Goal: Information Seeking & Learning: Get advice/opinions

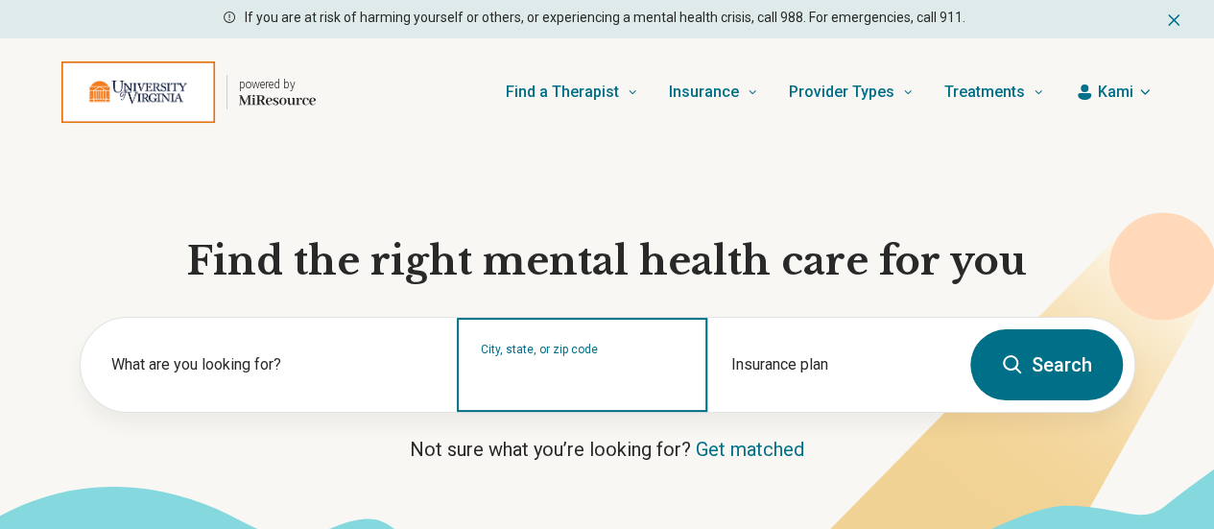
click at [591, 381] on input "City, state, or zip code" at bounding box center [582, 377] width 203 height 23
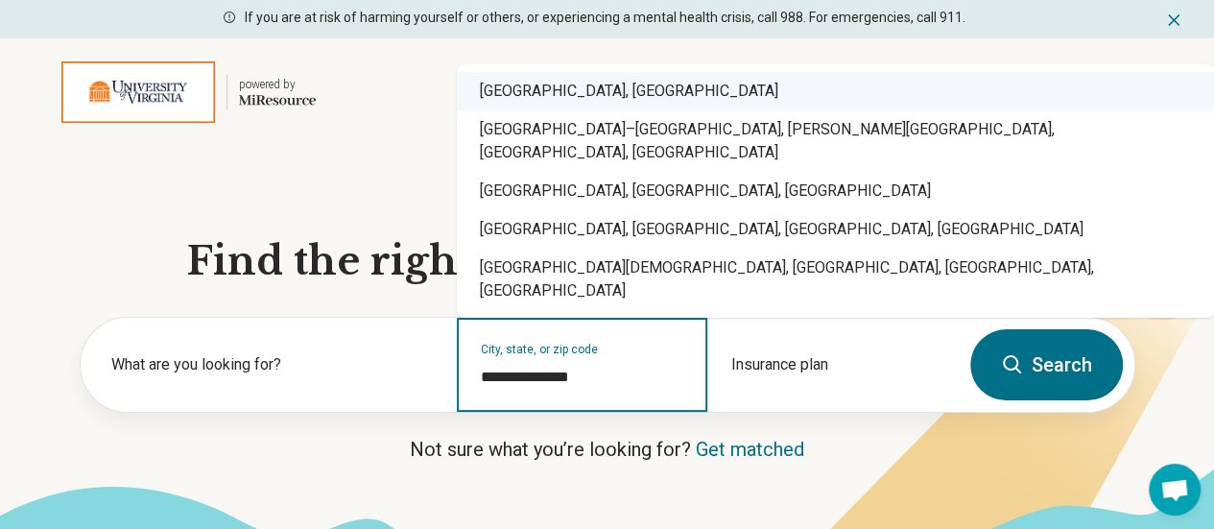
click at [535, 110] on div "Charlottesville, VA" at bounding box center [835, 91] width 757 height 38
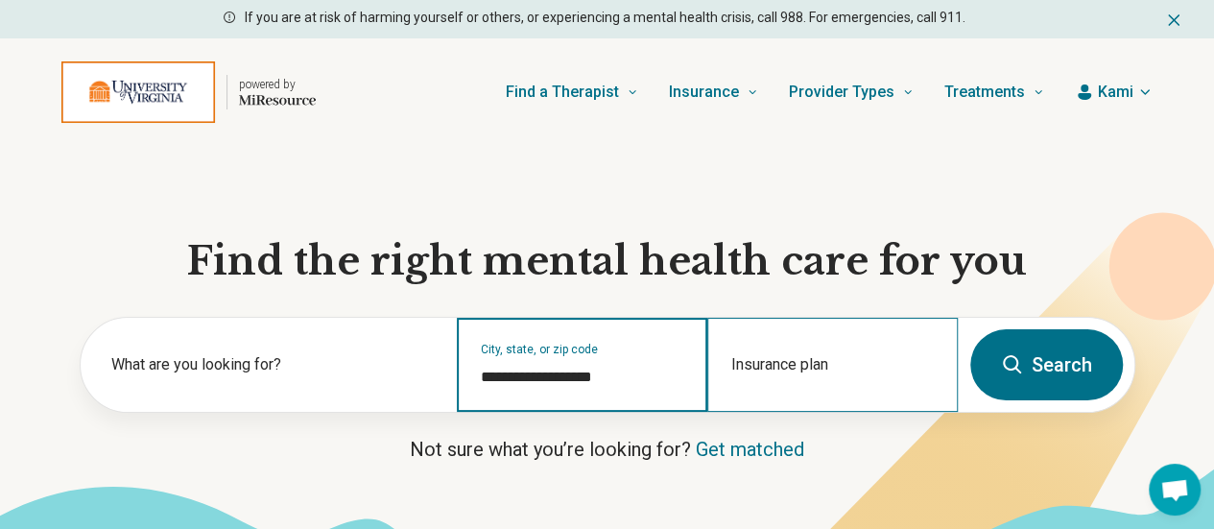
type input "**********"
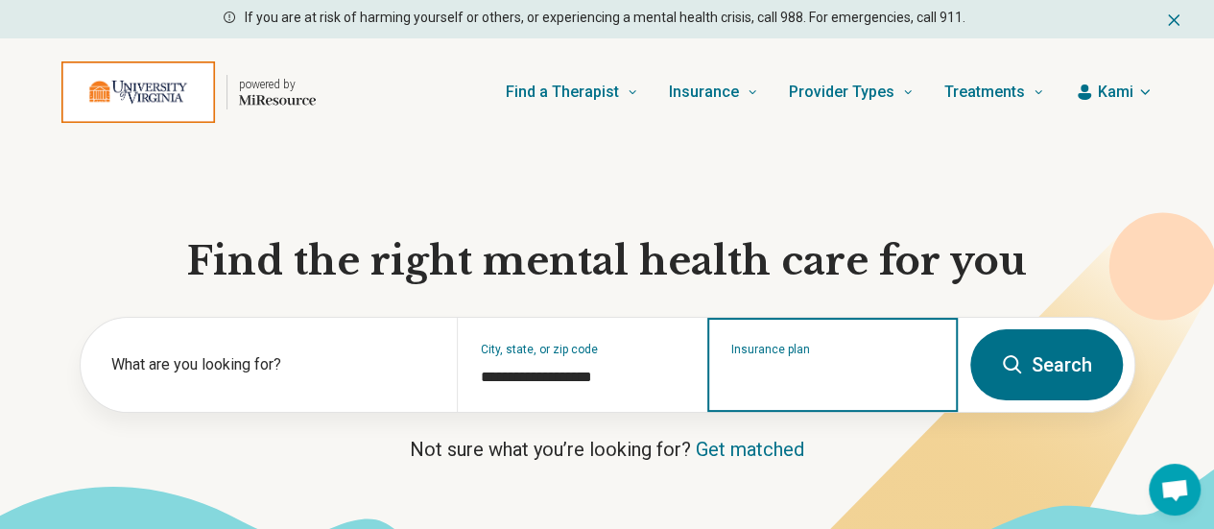
click at [759, 389] on input "Insurance plan" at bounding box center [832, 377] width 203 height 23
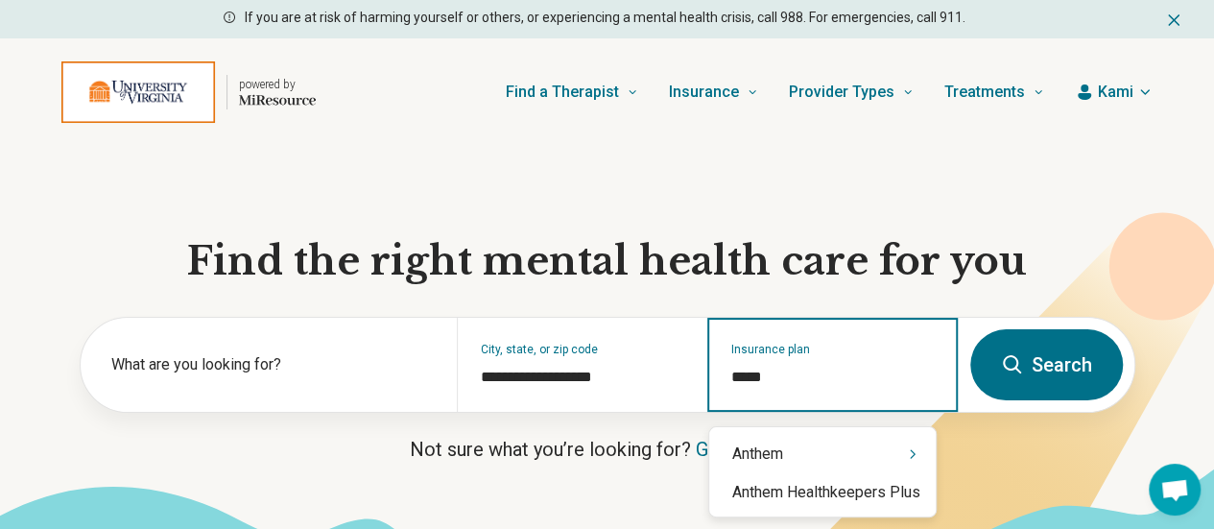
type input "******"
click at [775, 452] on div "Anthem" at bounding box center [822, 454] width 226 height 38
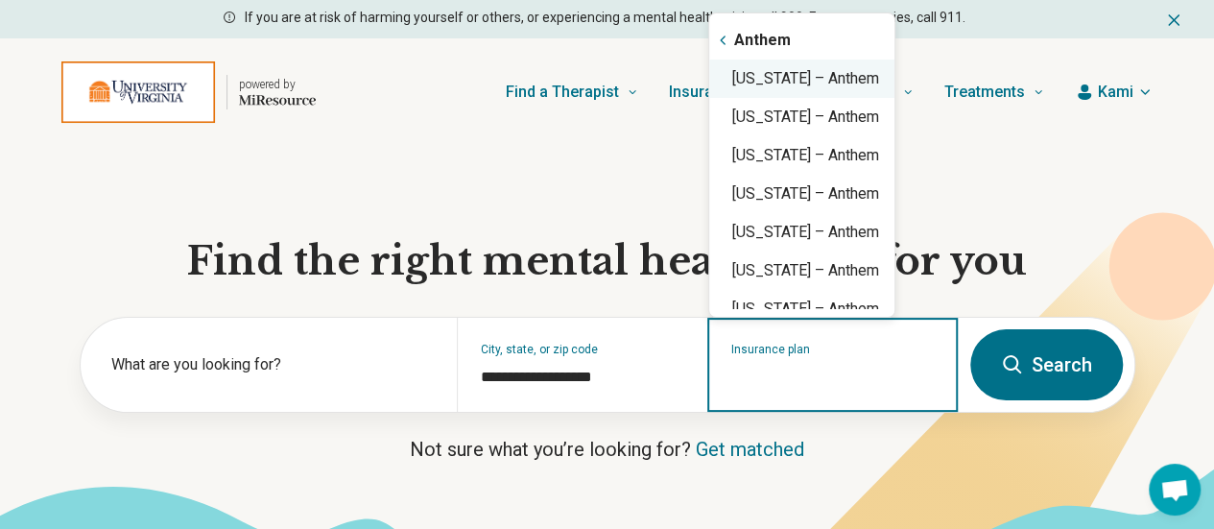
click at [762, 91] on div "Virginia – Anthem" at bounding box center [801, 78] width 185 height 38
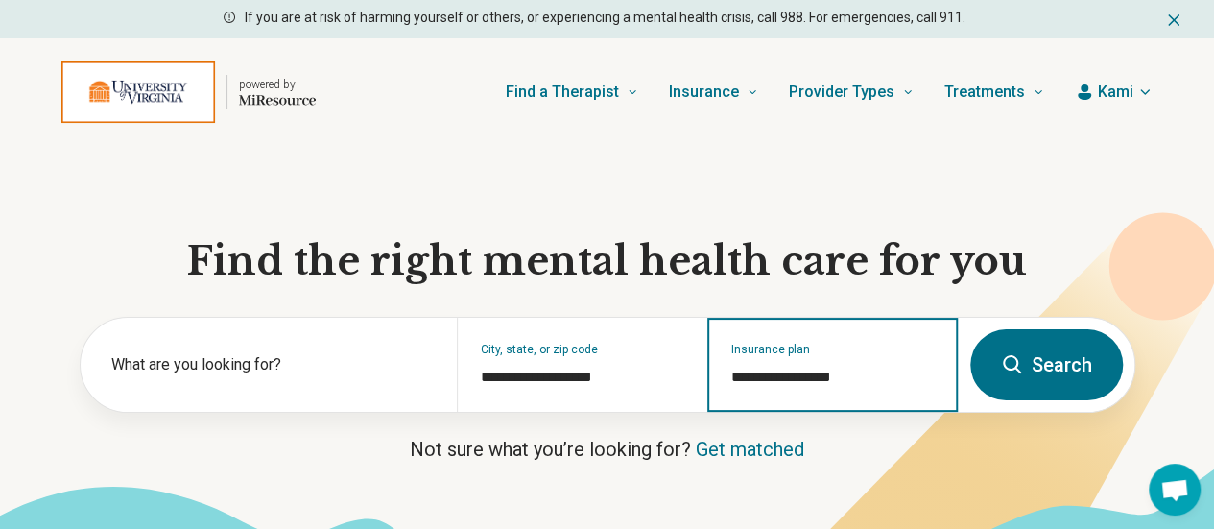
type input "**********"
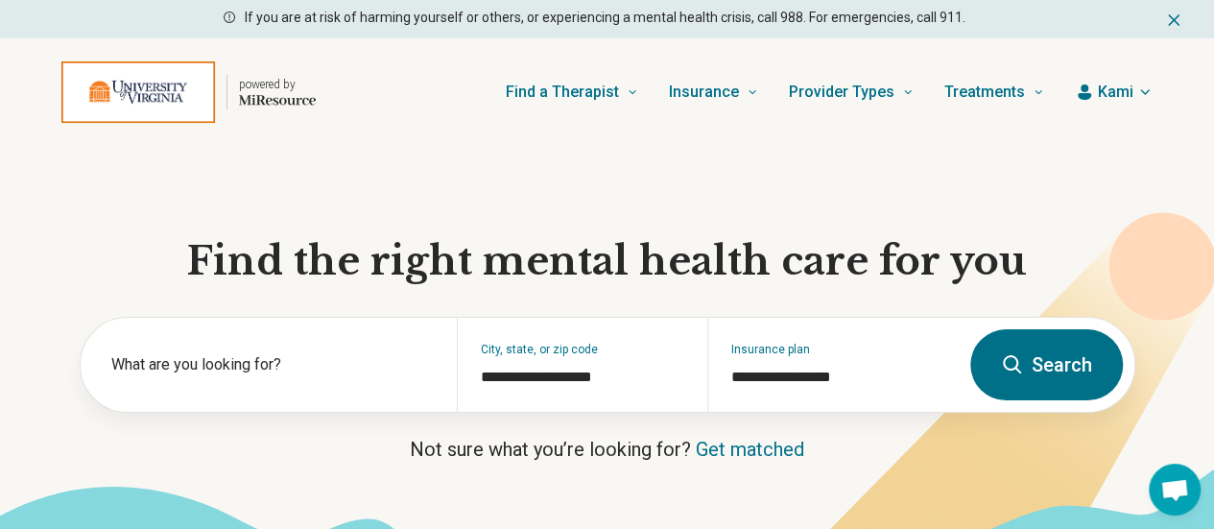
click at [1092, 385] on button "Search" at bounding box center [1046, 364] width 153 height 71
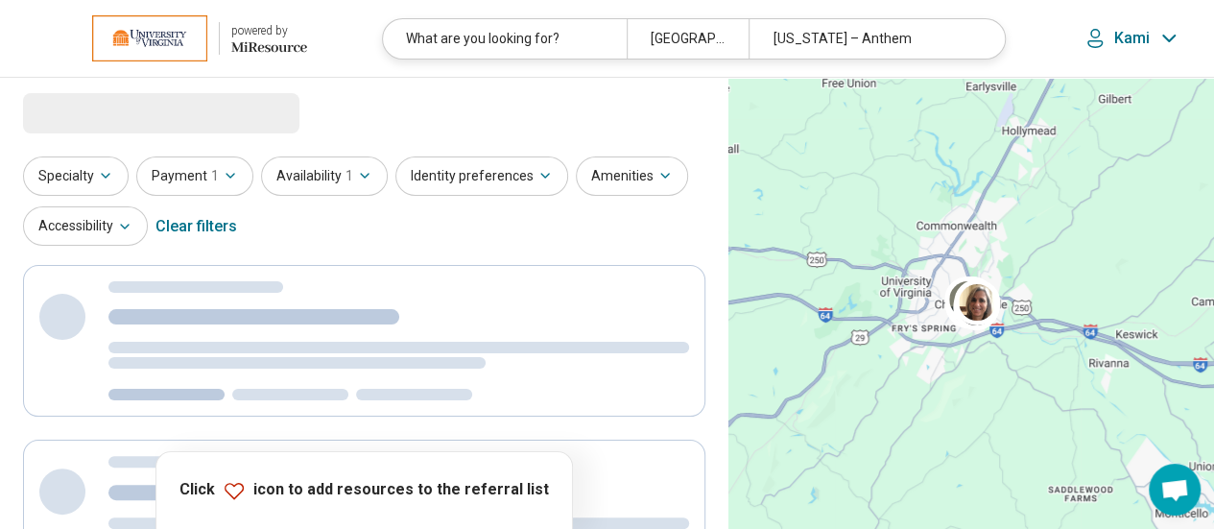
select select "***"
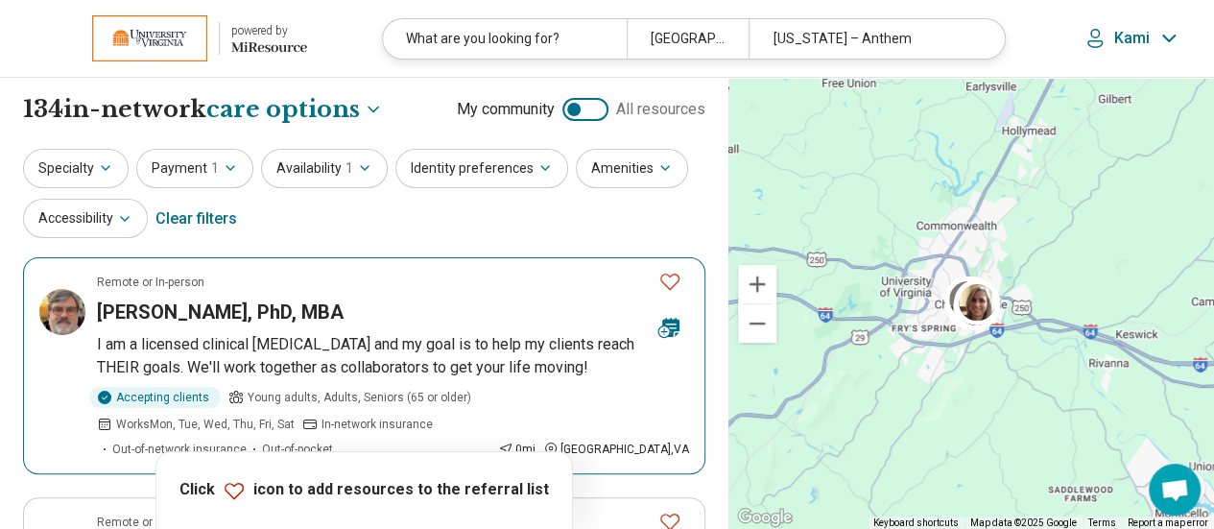
click at [351, 363] on p "I am a licensed clinical psychologist and my goal is to help my clients reach T…" at bounding box center [393, 356] width 592 height 46
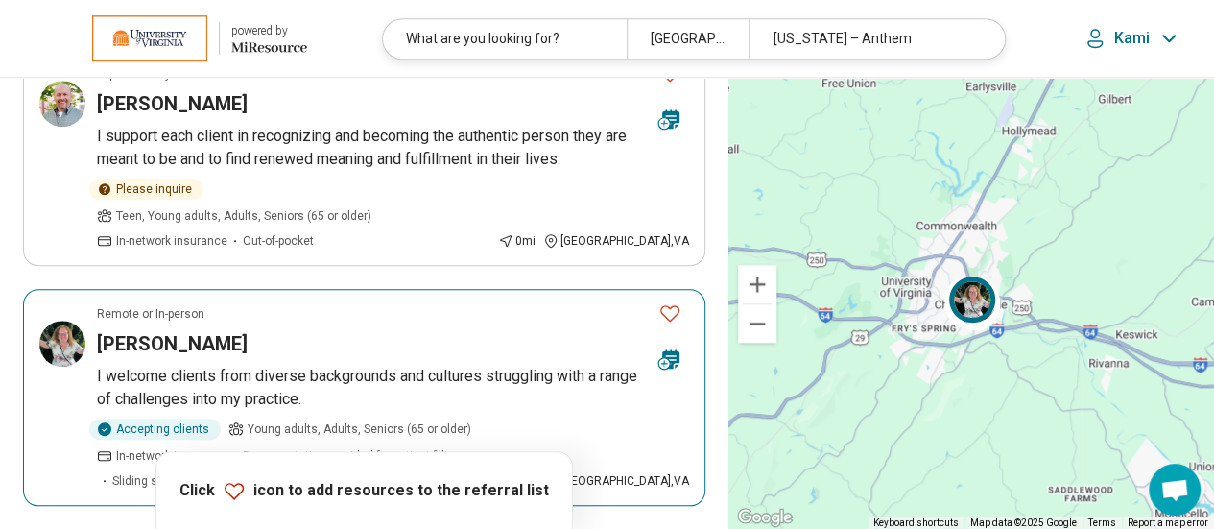
scroll to position [776, 0]
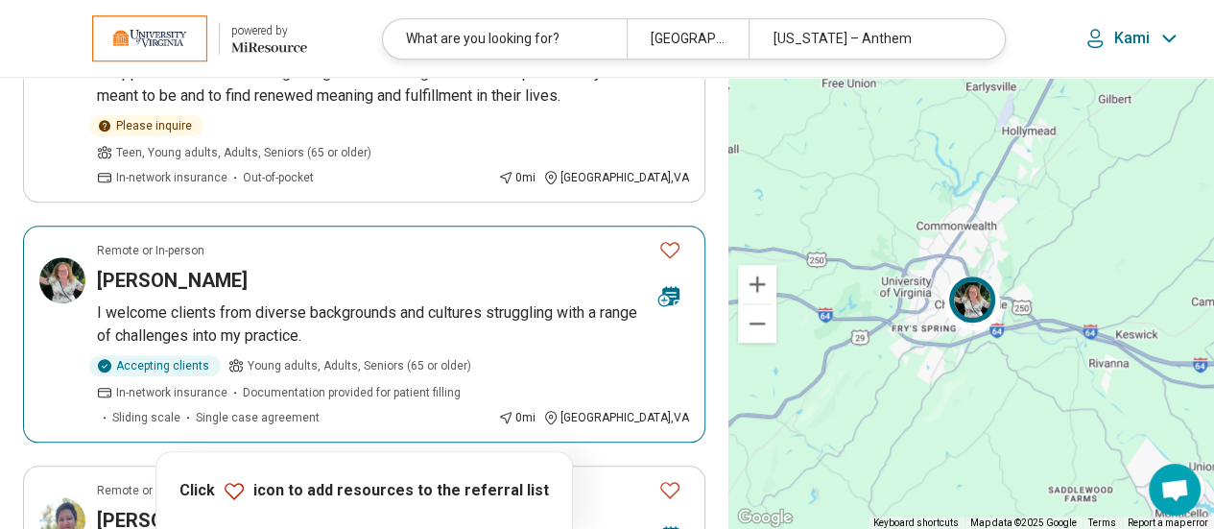
click at [326, 301] on p "I welcome clients from diverse backgrounds and cultures struggling with a range…" at bounding box center [393, 324] width 592 height 46
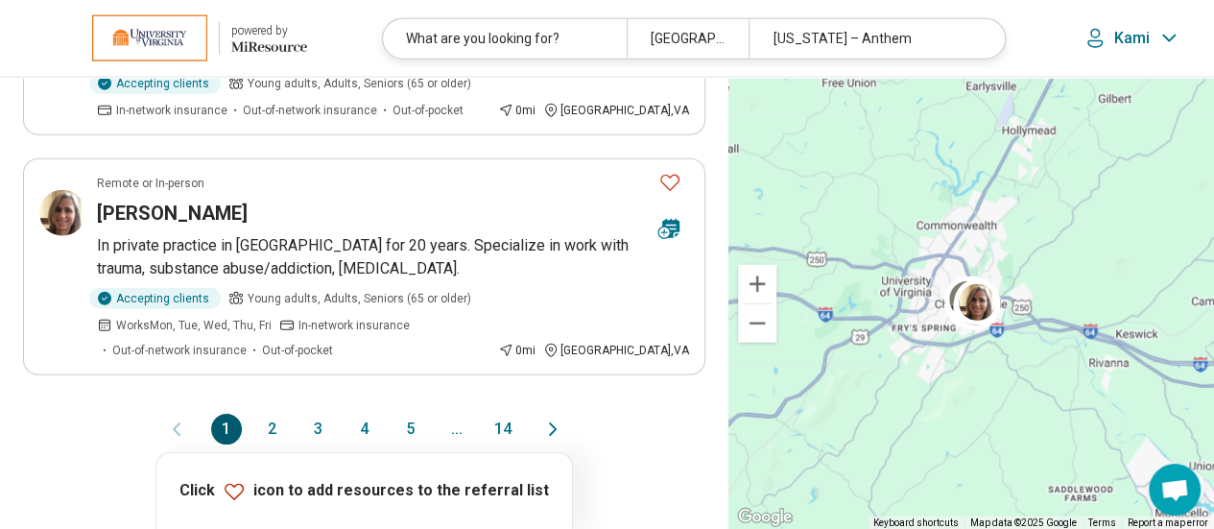
scroll to position [2381, 0]
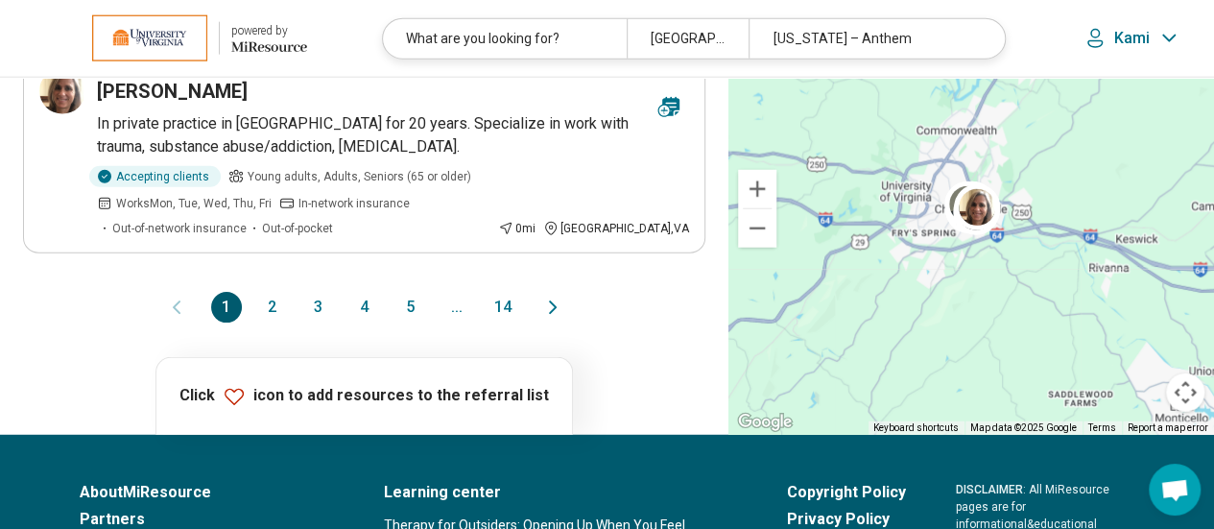
click at [274, 292] on button "2" at bounding box center [272, 307] width 31 height 31
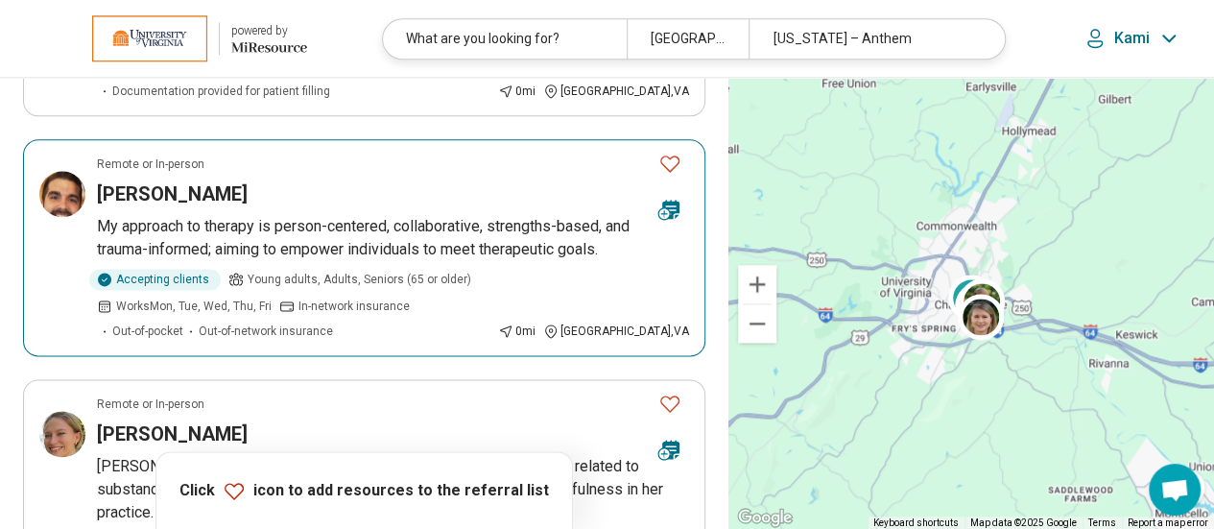
scroll to position [1118, 0]
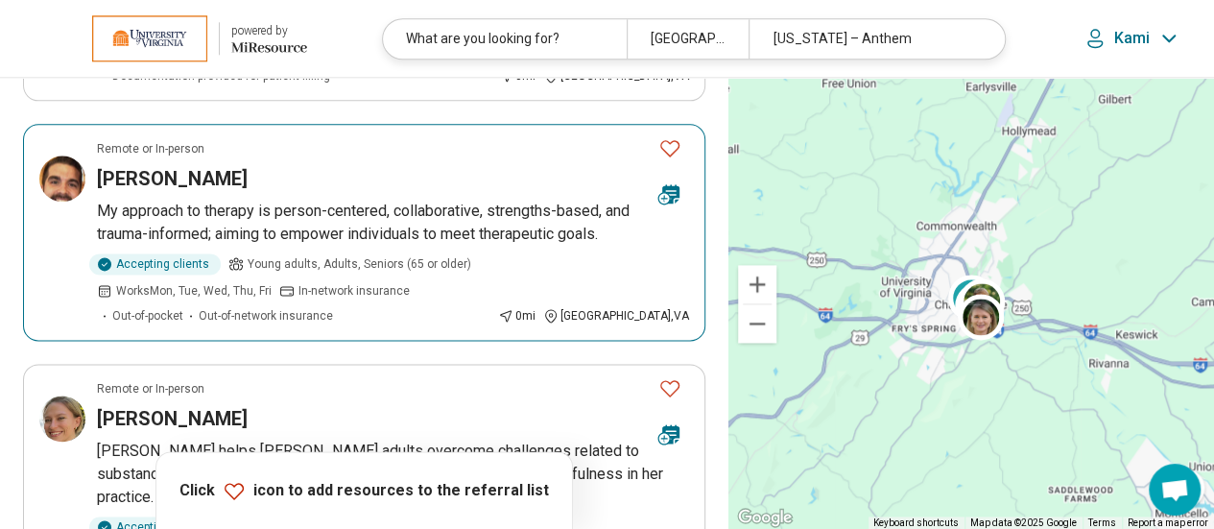
click at [418, 200] on p "My approach to therapy is person-centered, collaborative, strengths-based, and …" at bounding box center [393, 223] width 592 height 46
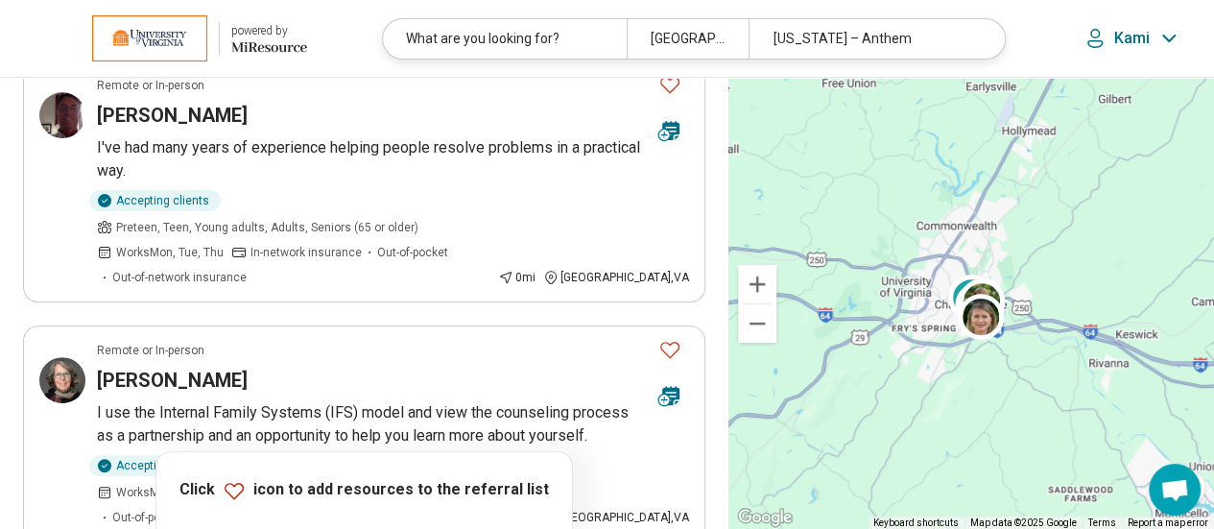
scroll to position [0, 0]
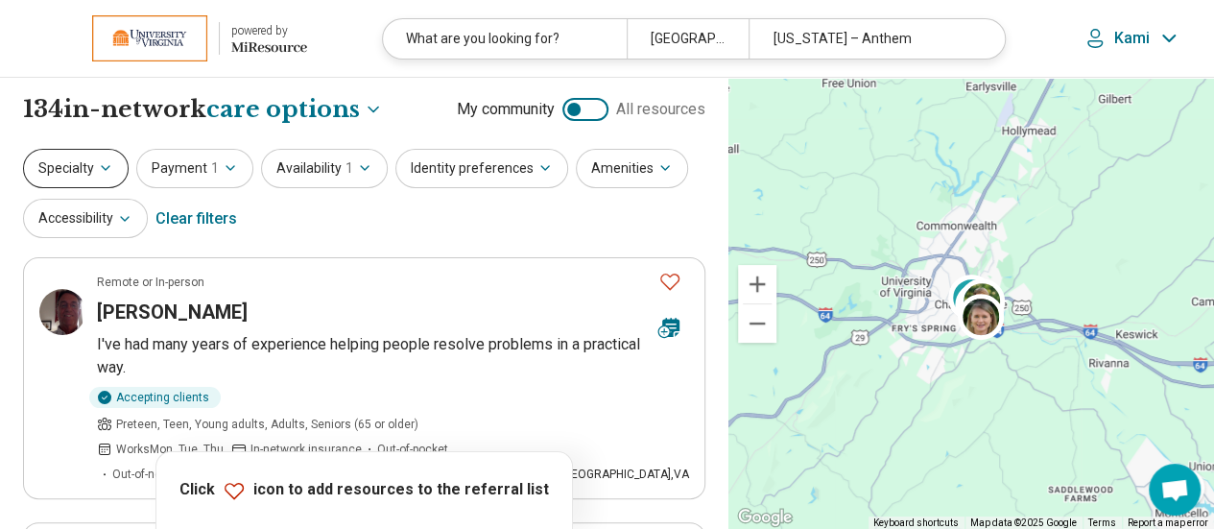
click at [67, 165] on button "Specialty" at bounding box center [76, 168] width 106 height 39
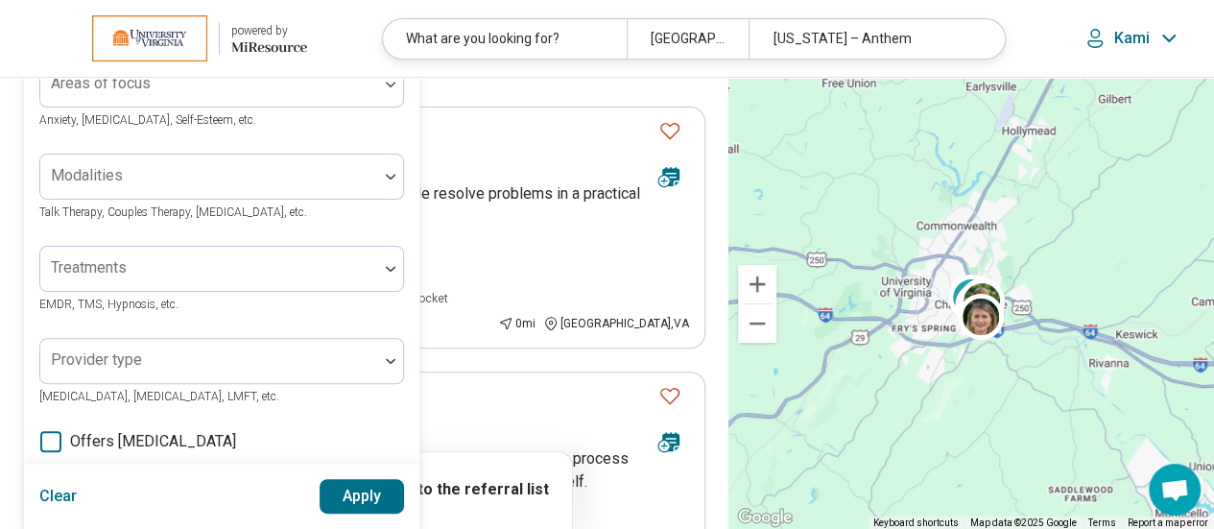
scroll to position [1, 0]
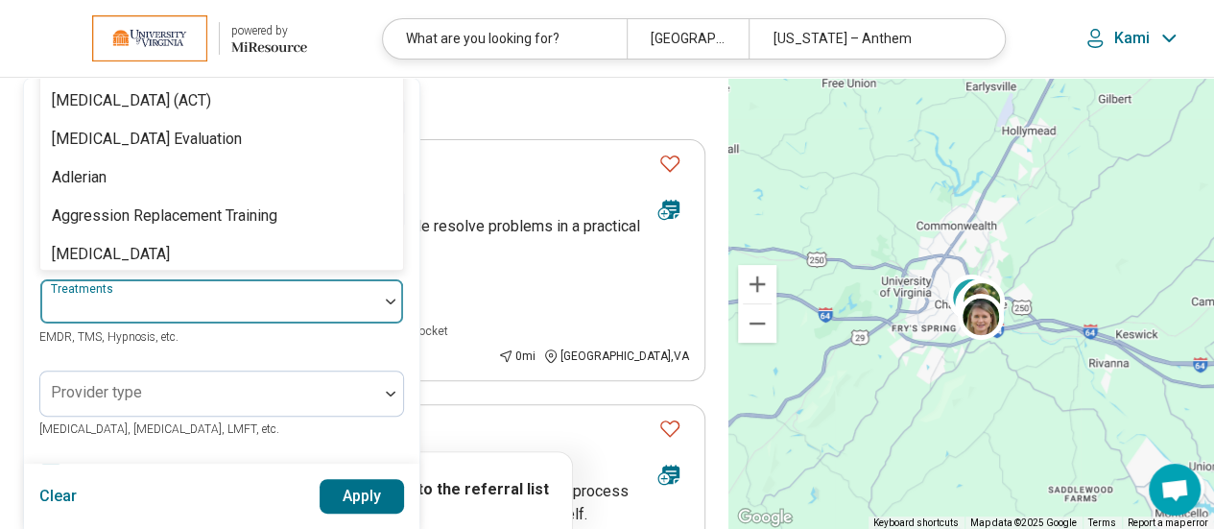
click at [253, 306] on div at bounding box center [209, 308] width 322 height 27
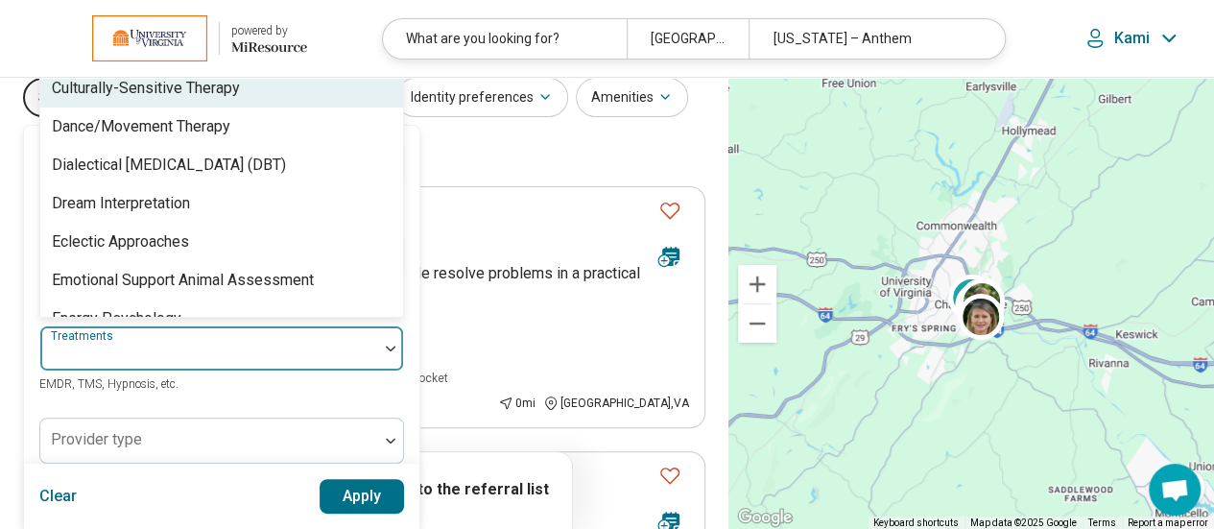
scroll to position [1122, 0]
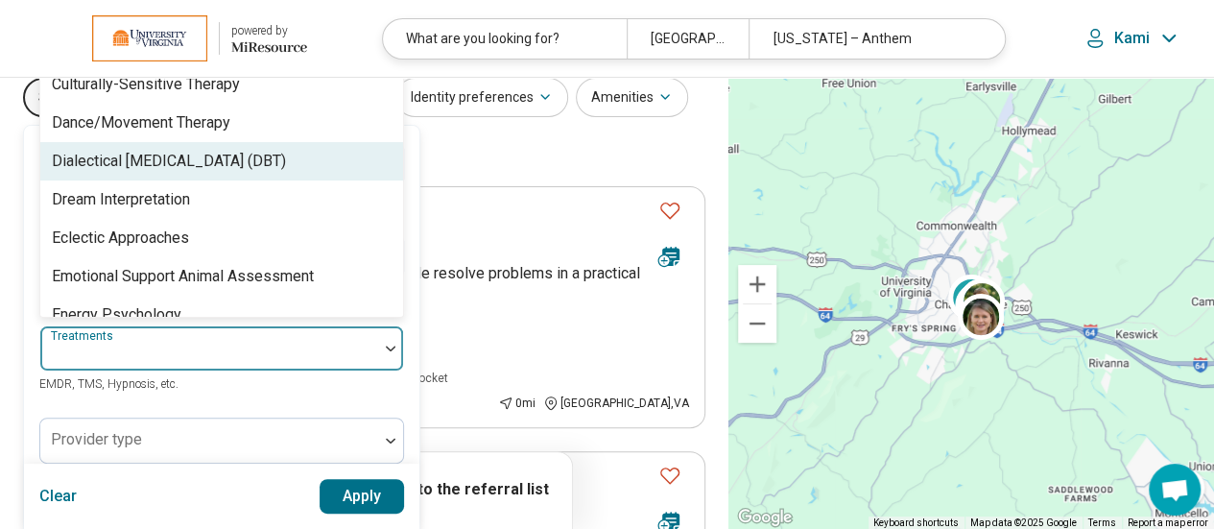
click at [221, 172] on div "Dialectical [MEDICAL_DATA] (DBT)" at bounding box center [221, 161] width 363 height 38
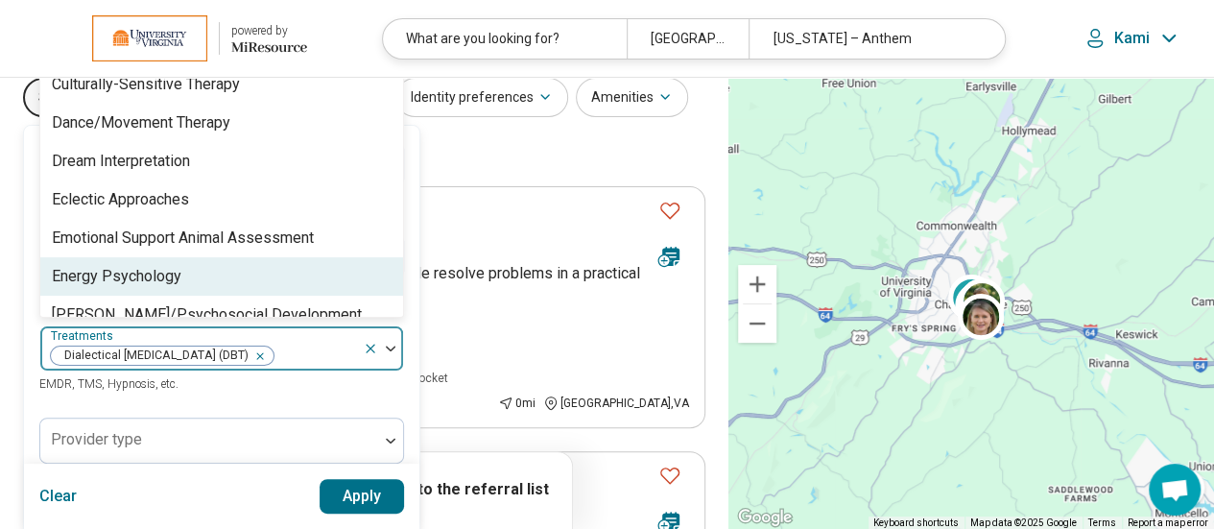
click at [343, 480] on button "Apply" at bounding box center [361, 496] width 85 height 35
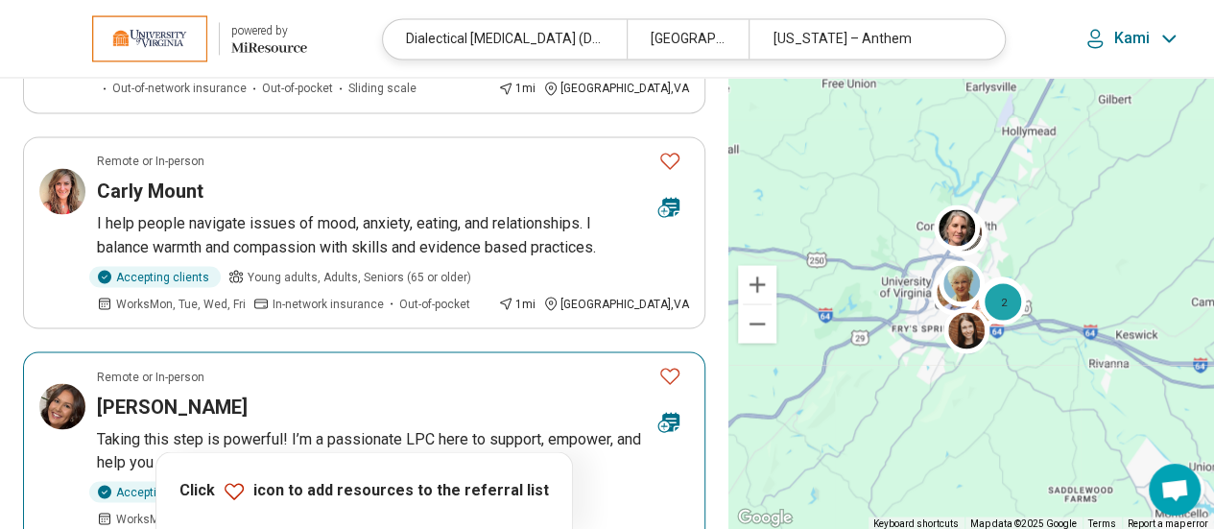
scroll to position [1584, 0]
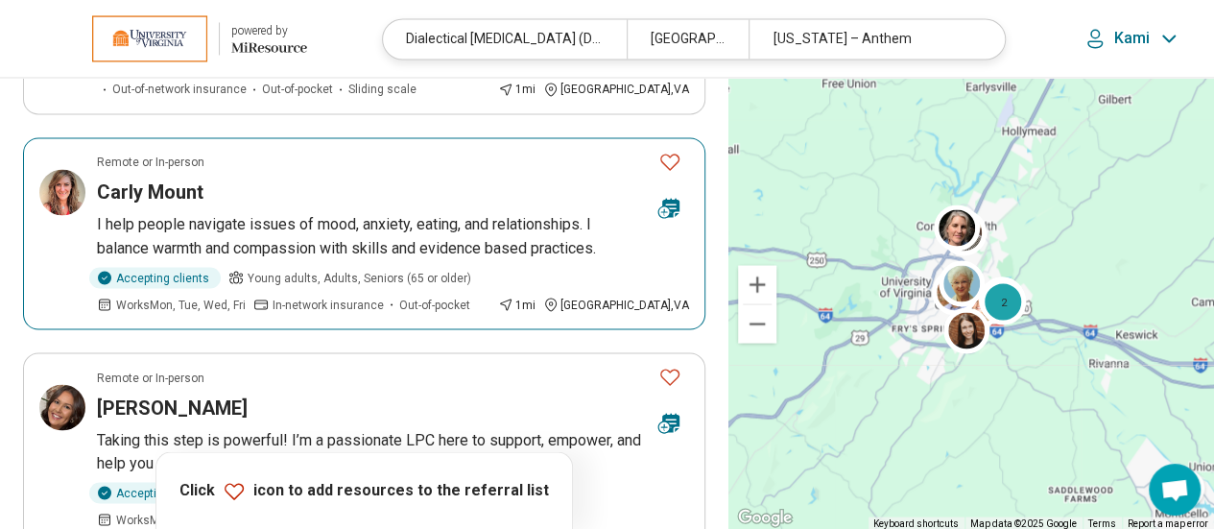
click at [424, 213] on p "I help people navigate issues of mood, anxiety, eating, and relationships. I ba…" at bounding box center [393, 236] width 592 height 46
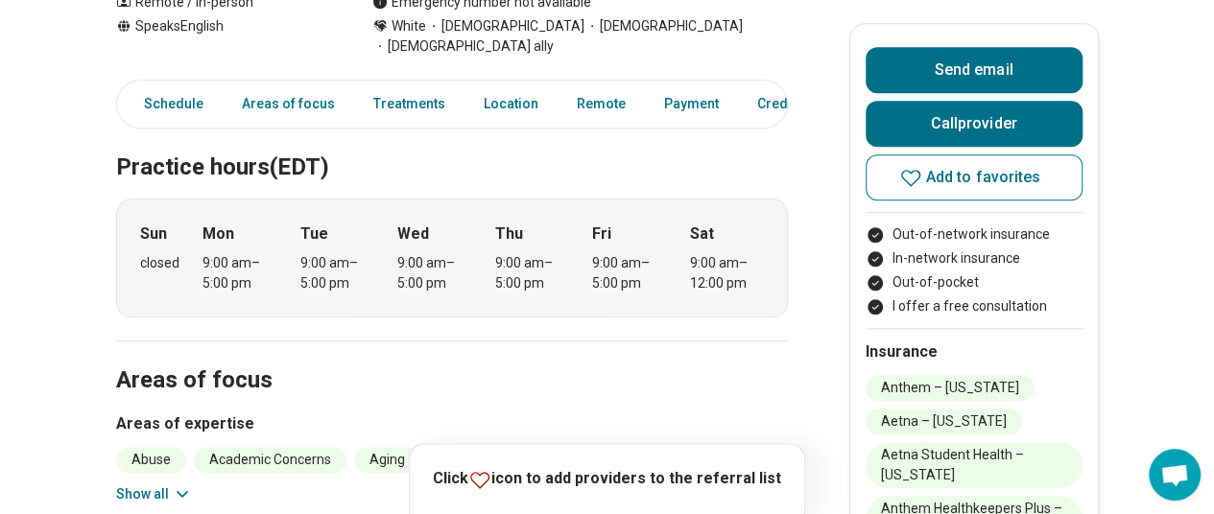
scroll to position [774, 0]
click at [131, 485] on button "Show all" at bounding box center [154, 495] width 76 height 20
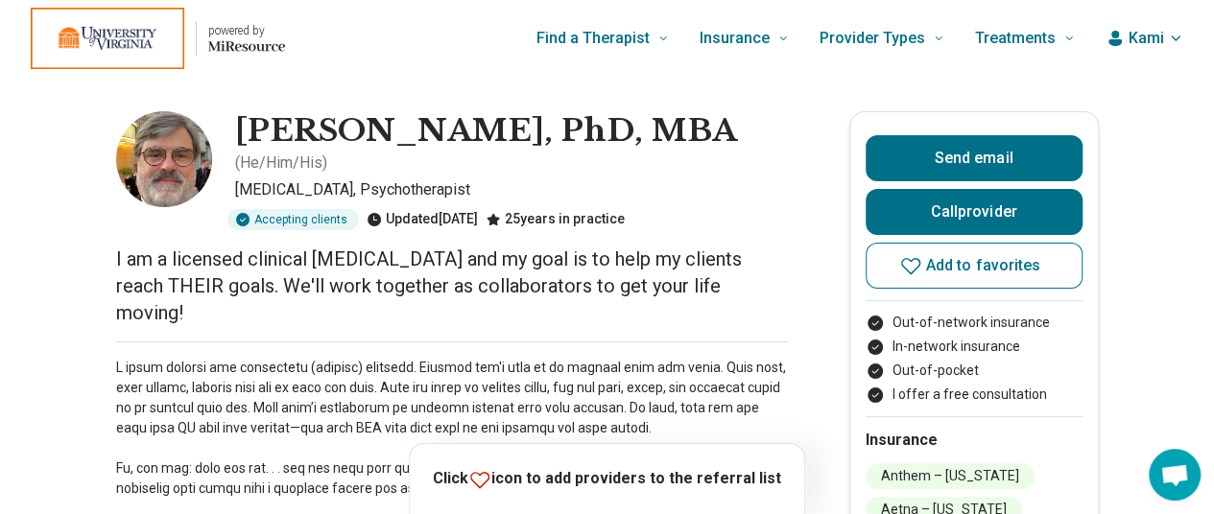
scroll to position [59, 0]
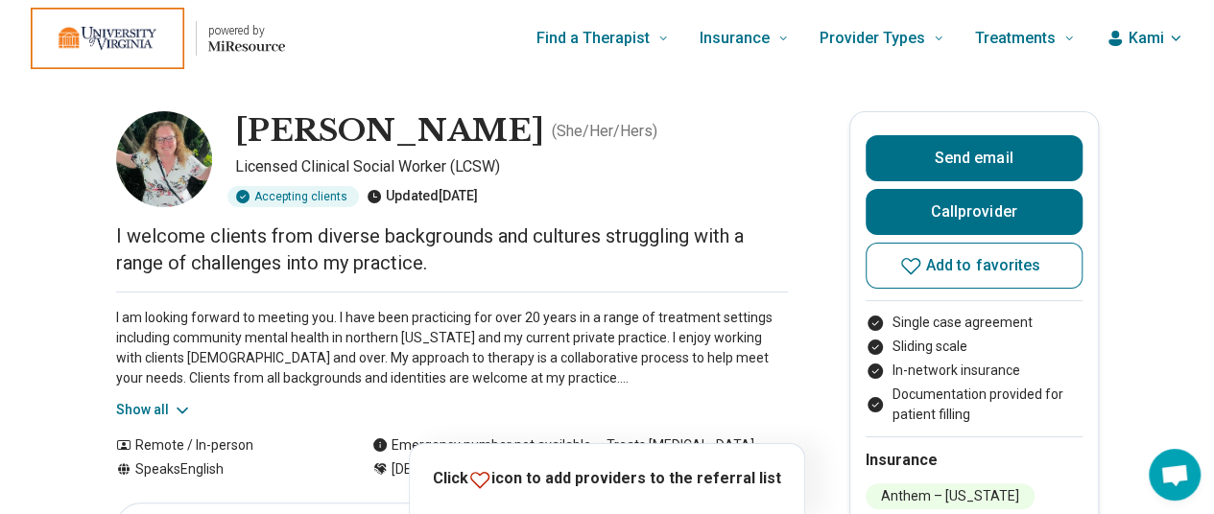
click at [156, 412] on button "Show all" at bounding box center [154, 410] width 76 height 20
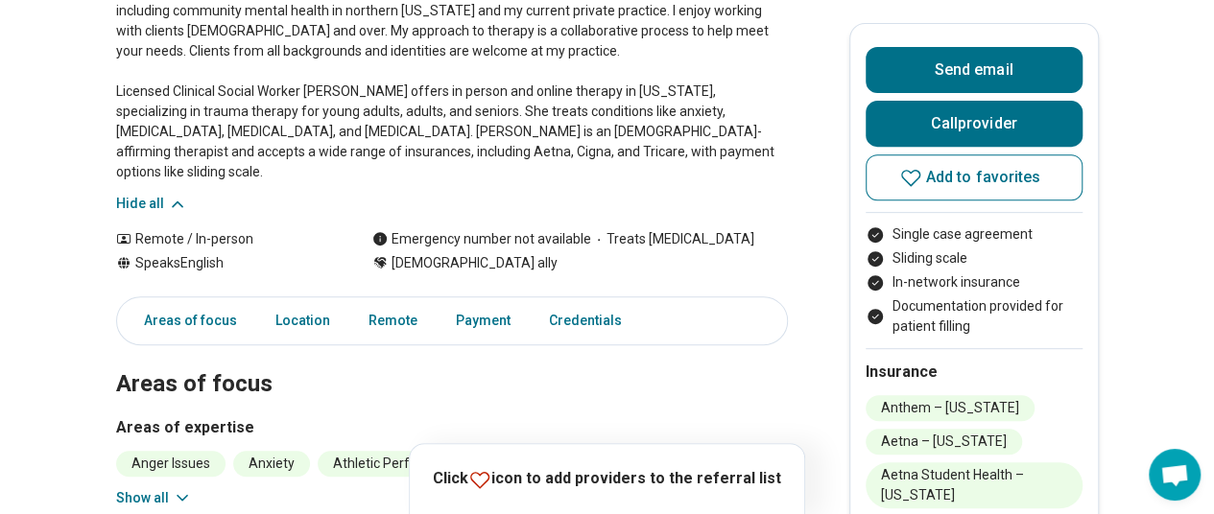
scroll to position [559, 0]
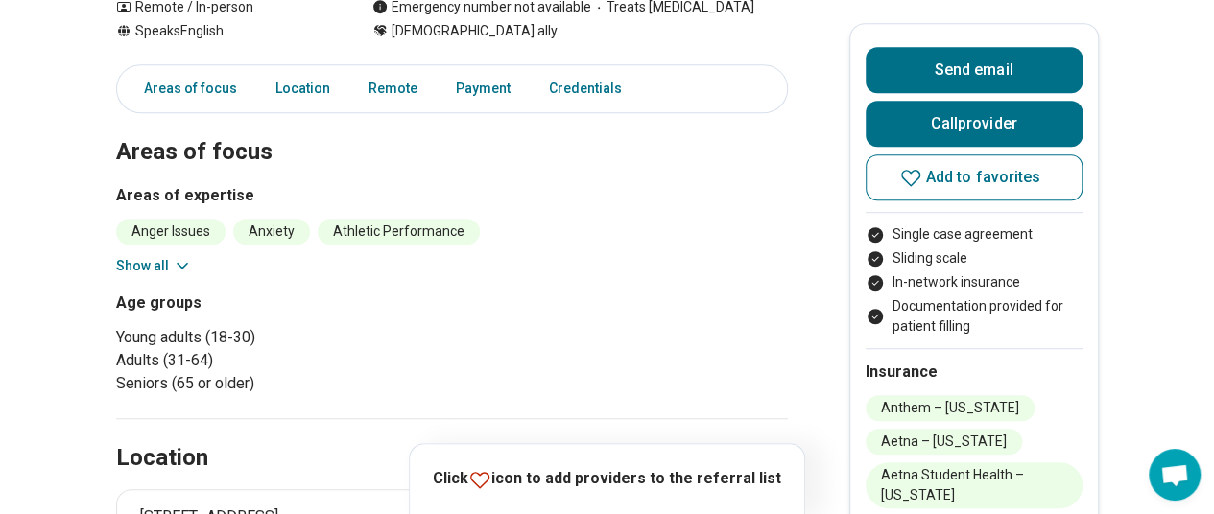
click at [158, 256] on button "Show all" at bounding box center [154, 266] width 76 height 20
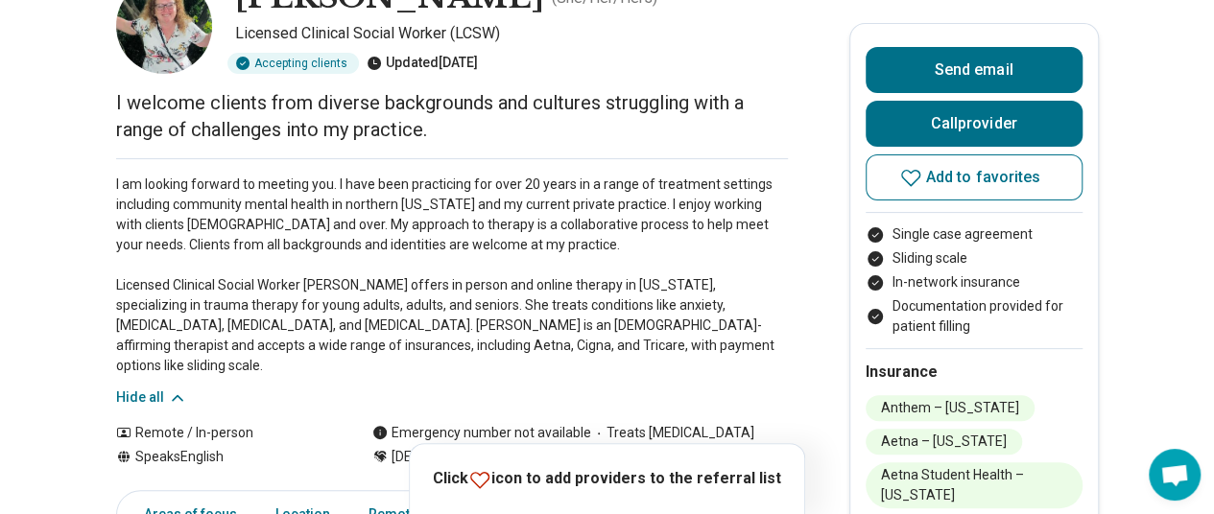
scroll to position [0, 0]
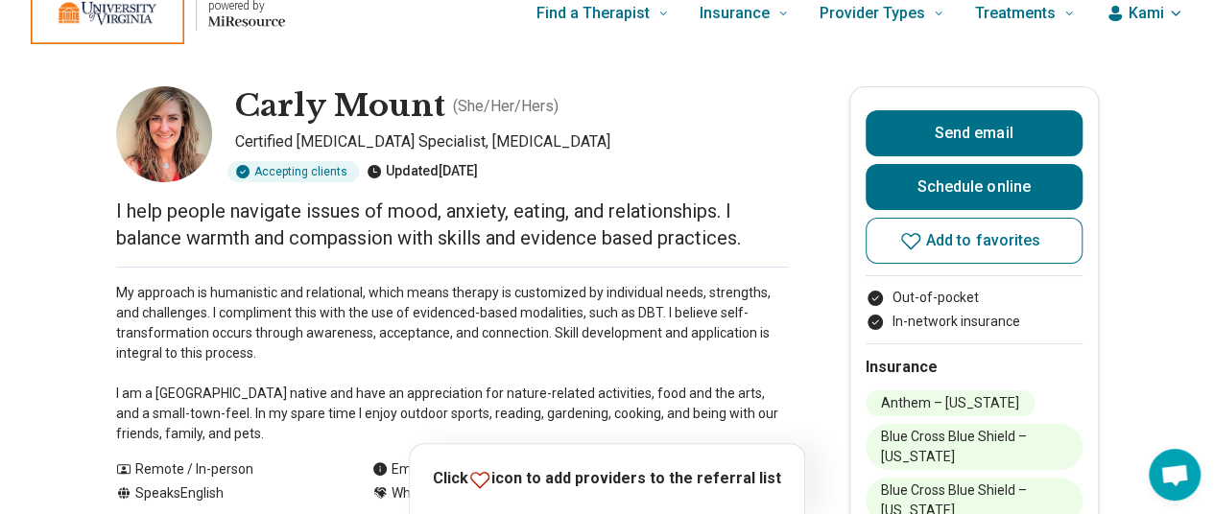
scroll to position [26, 0]
